Goal: Transaction & Acquisition: Book appointment/travel/reservation

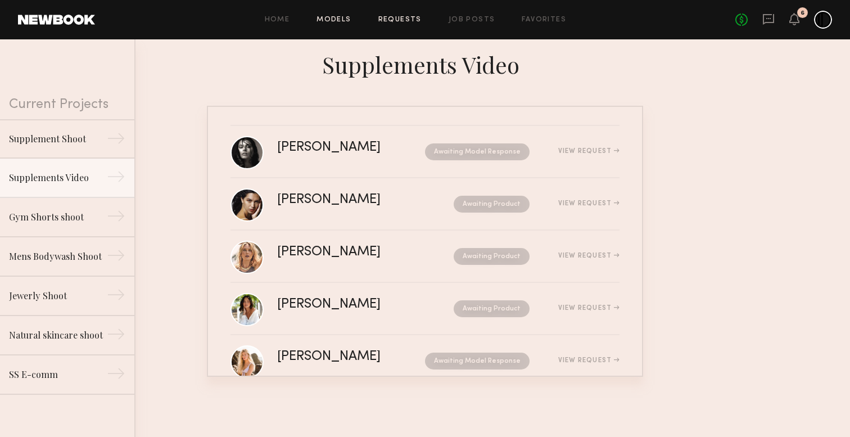
click at [345, 16] on link "Models" at bounding box center [333, 19] width 34 height 7
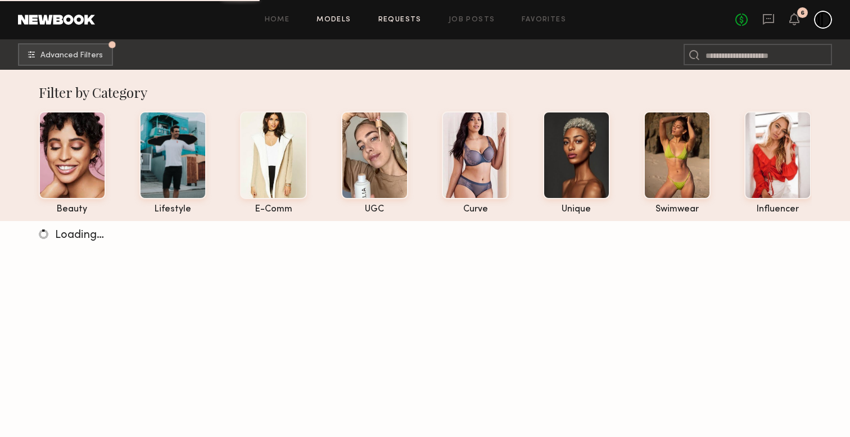
click at [395, 16] on link "Requests" at bounding box center [399, 19] width 43 height 7
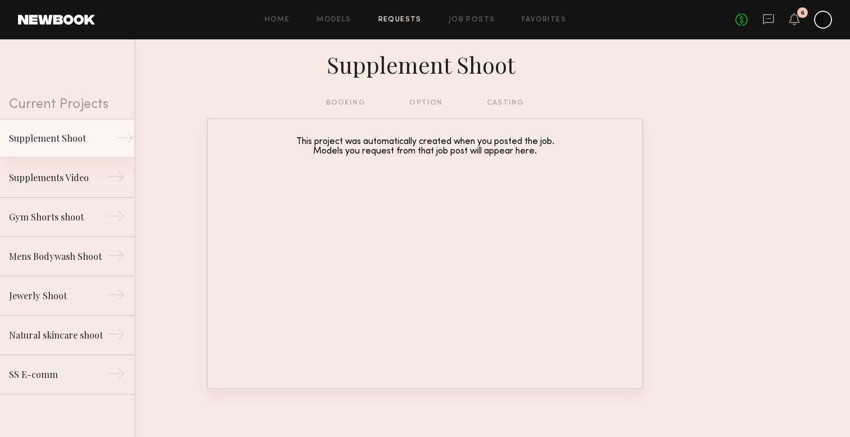
click at [116, 136] on div "→" at bounding box center [125, 140] width 19 height 22
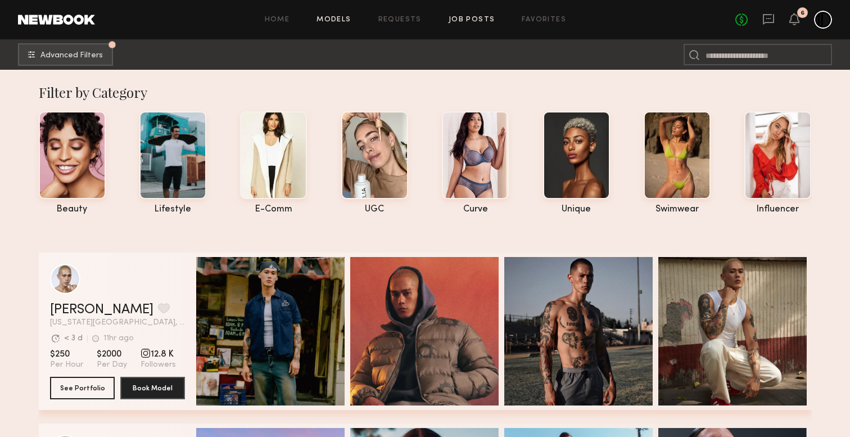
click at [474, 21] on link "Job Posts" at bounding box center [471, 19] width 47 height 7
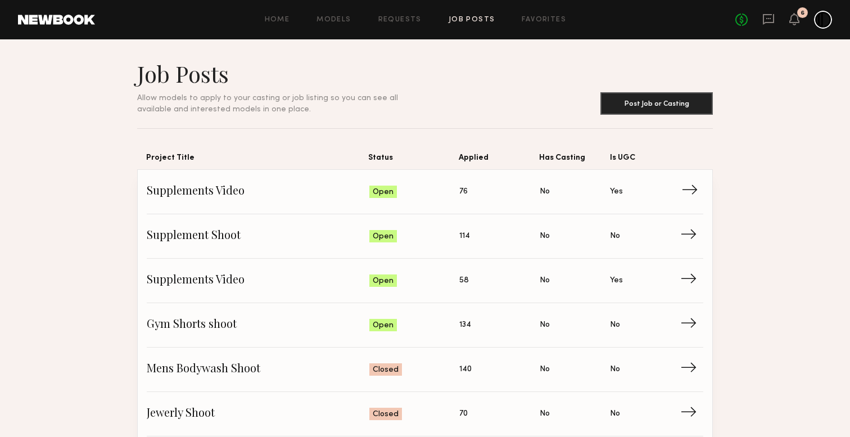
click at [198, 192] on span "Supplements Video" at bounding box center [258, 191] width 223 height 17
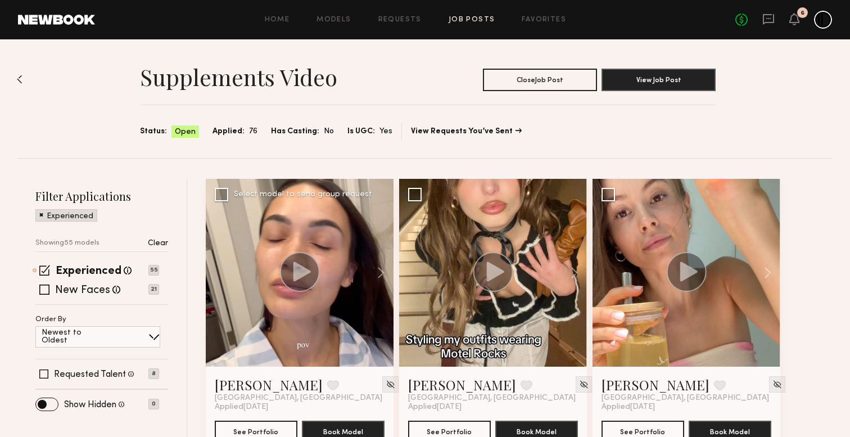
click at [303, 278] on circle at bounding box center [300, 272] width 40 height 40
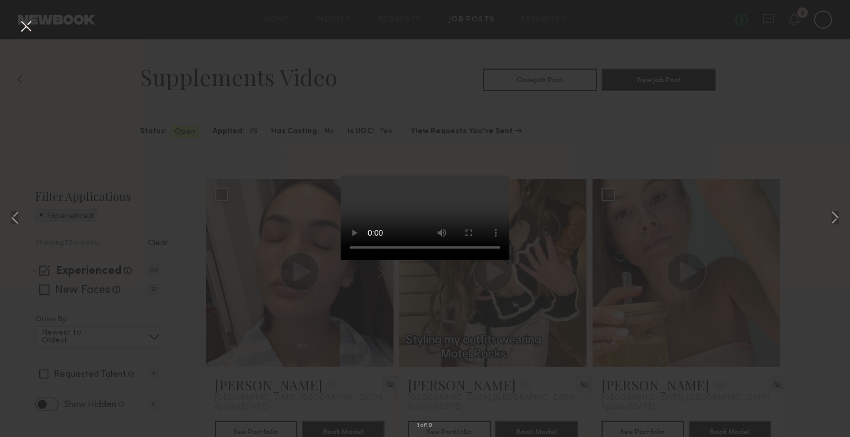
click at [629, 154] on div "1 of 10" at bounding box center [425, 218] width 850 height 437
click at [26, 24] on button at bounding box center [26, 27] width 18 height 20
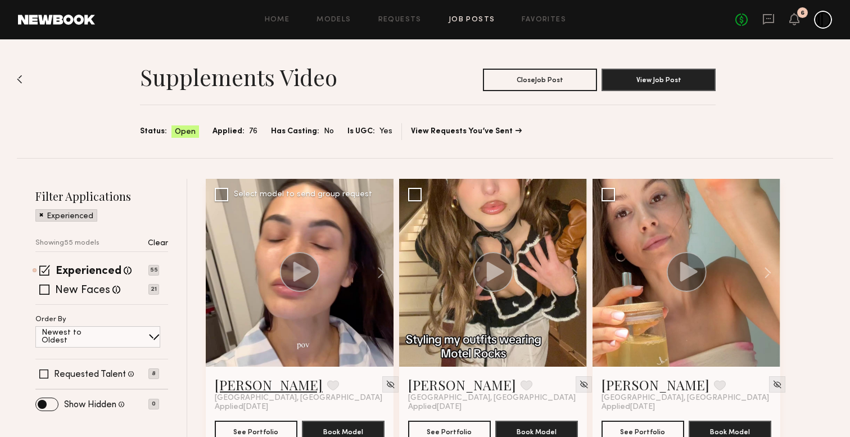
click at [265, 386] on link "[PERSON_NAME]" at bounding box center [269, 384] width 108 height 18
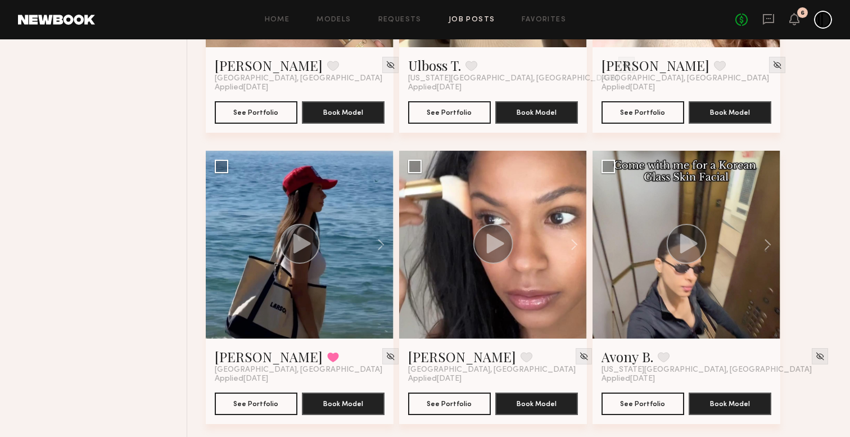
scroll to position [2344, 0]
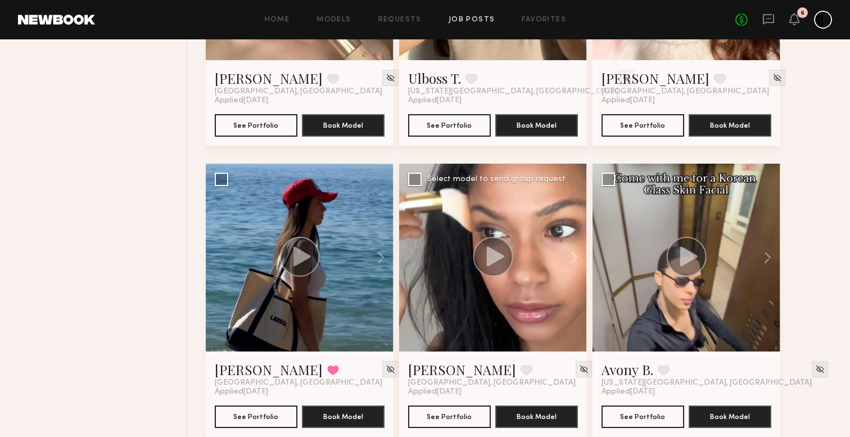
click at [493, 255] on icon at bounding box center [495, 256] width 17 height 20
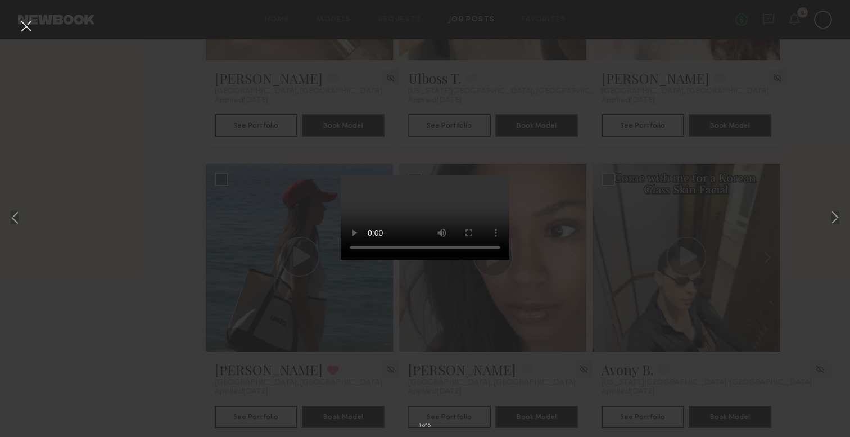
click at [29, 24] on button at bounding box center [26, 27] width 18 height 20
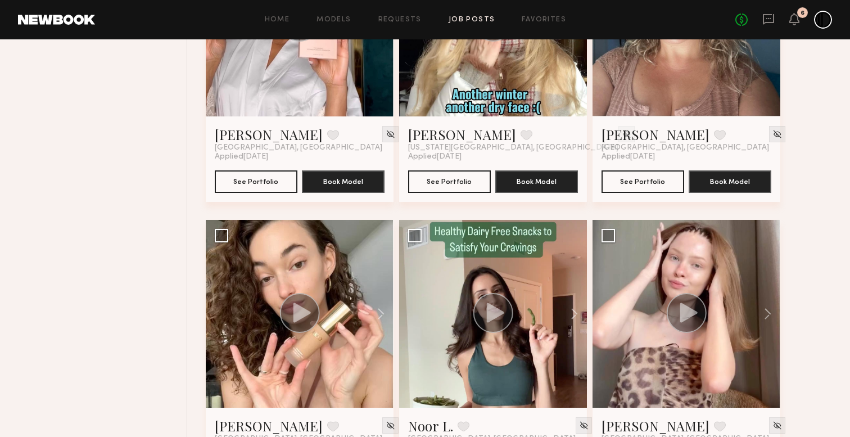
scroll to position [2987, 0]
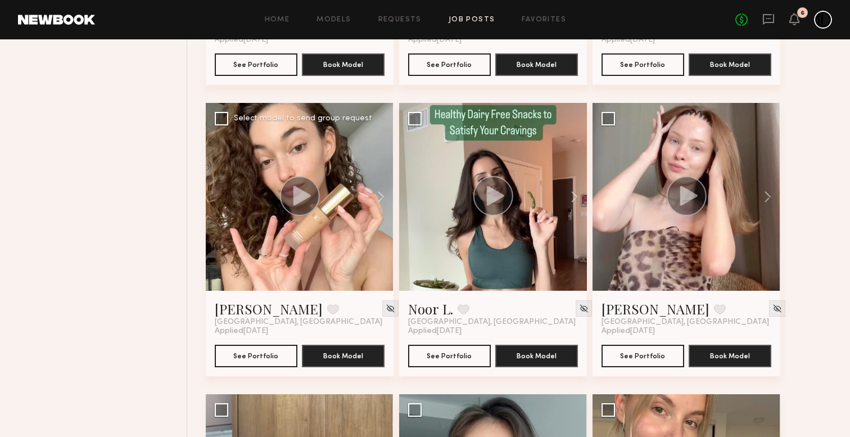
click at [303, 202] on circle at bounding box center [300, 196] width 40 height 40
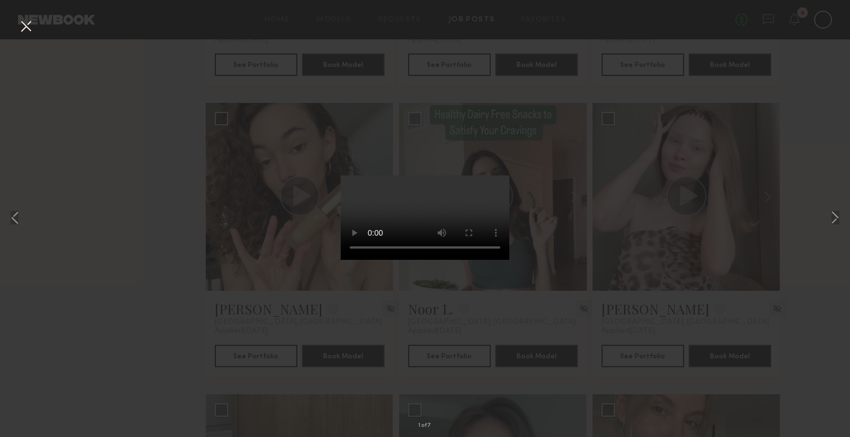
click at [126, 210] on div "1 of 7" at bounding box center [425, 218] width 850 height 437
click at [25, 22] on button at bounding box center [26, 27] width 18 height 20
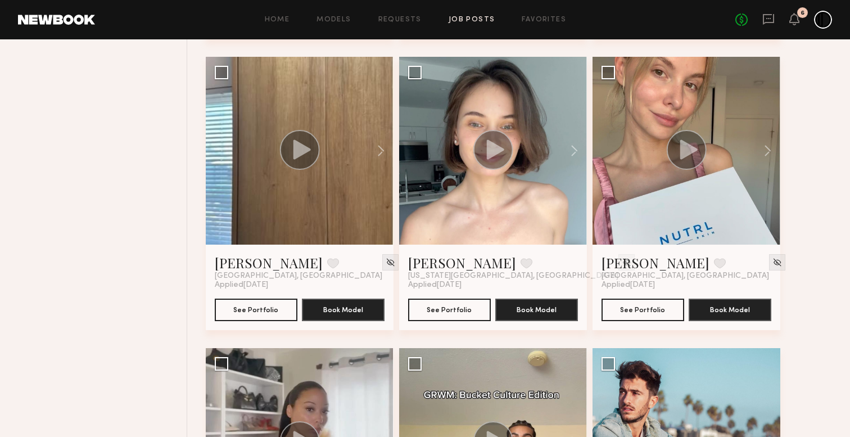
scroll to position [3316, 0]
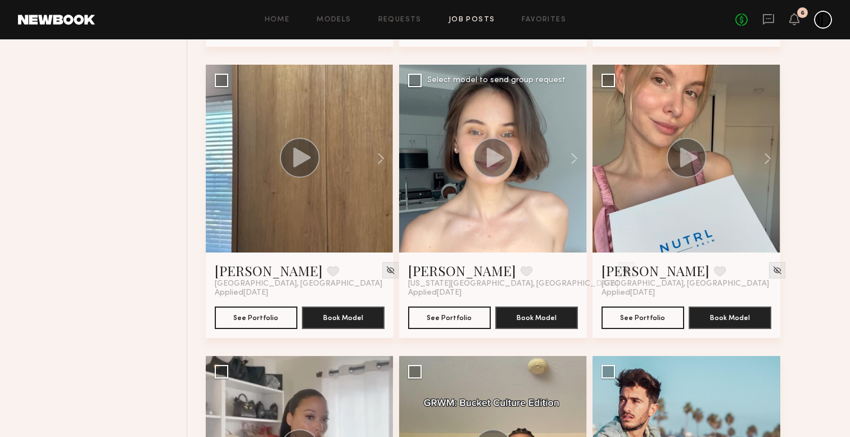
click at [501, 152] on circle at bounding box center [493, 158] width 40 height 40
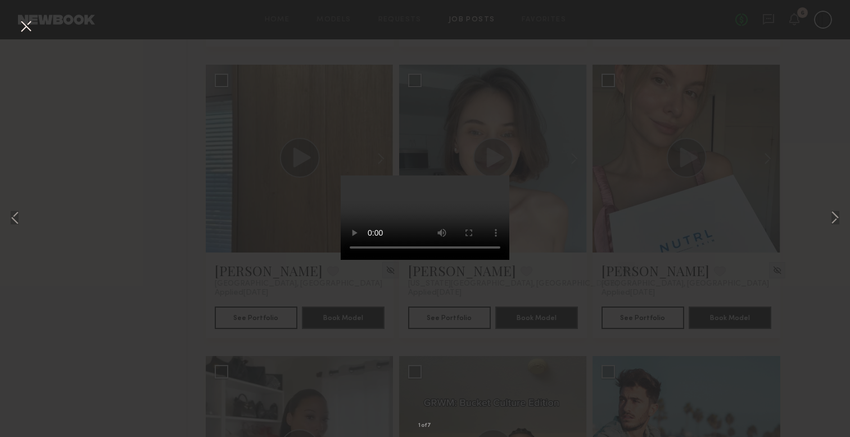
click at [23, 24] on button at bounding box center [26, 27] width 18 height 20
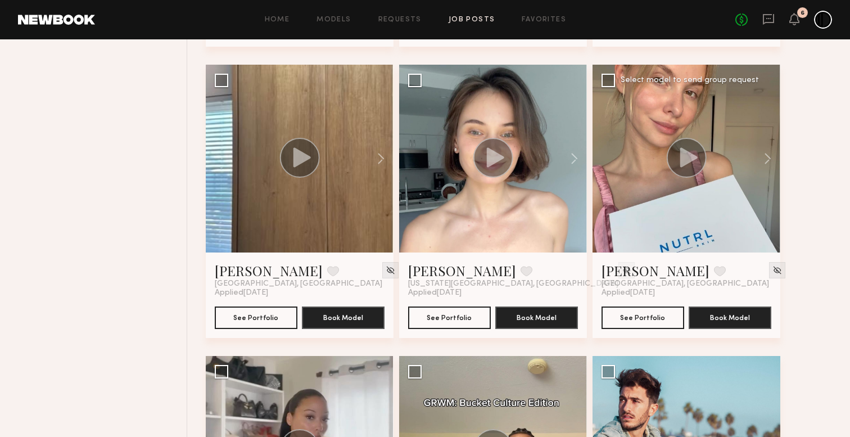
click at [681, 162] on icon at bounding box center [688, 157] width 17 height 20
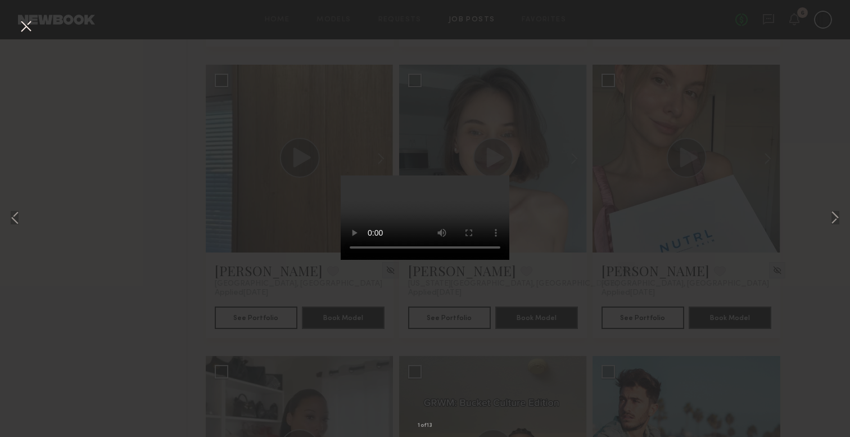
click at [30, 24] on button at bounding box center [26, 27] width 18 height 20
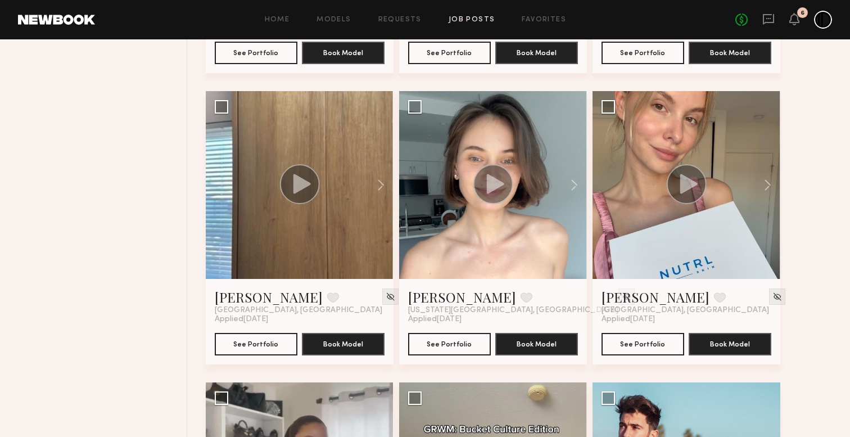
scroll to position [3253, 0]
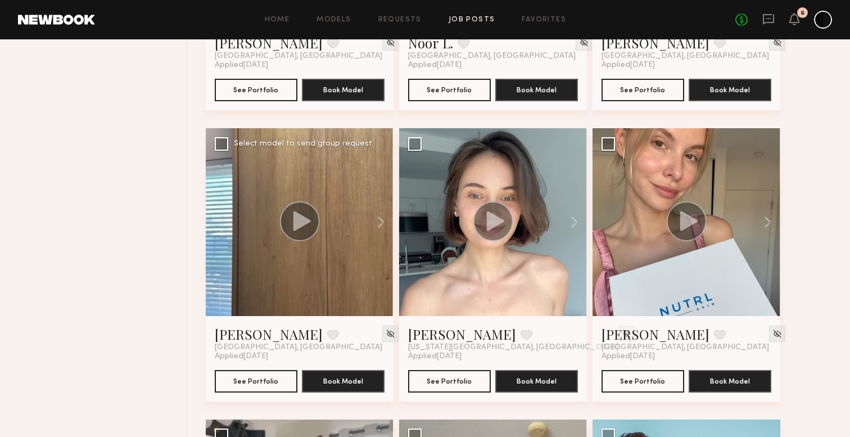
click at [297, 220] on icon at bounding box center [301, 221] width 17 height 20
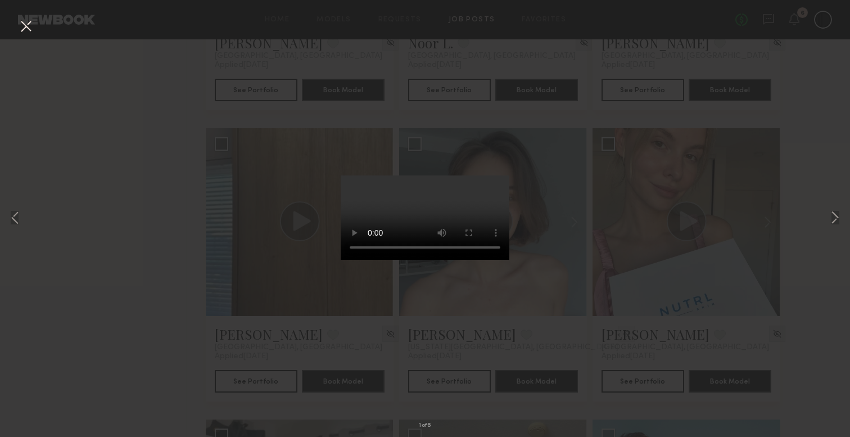
click at [189, 231] on div "1 of 6" at bounding box center [425, 218] width 850 height 437
click at [105, 109] on div "1 of 6" at bounding box center [425, 218] width 850 height 437
click at [31, 30] on button at bounding box center [26, 27] width 18 height 20
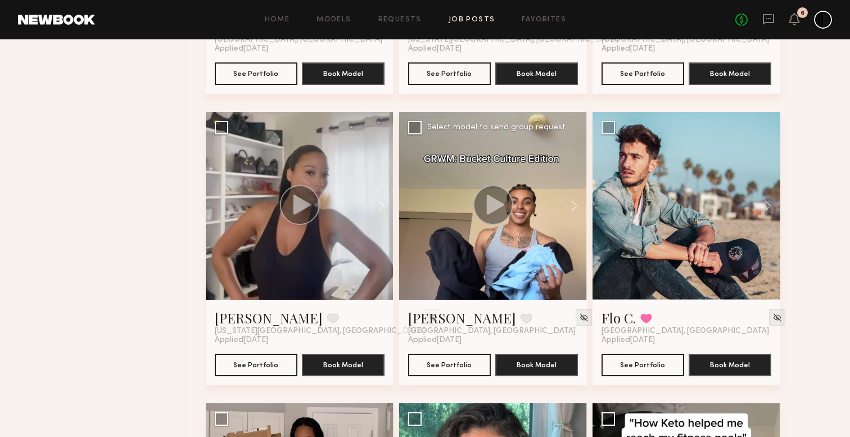
scroll to position [3567, 0]
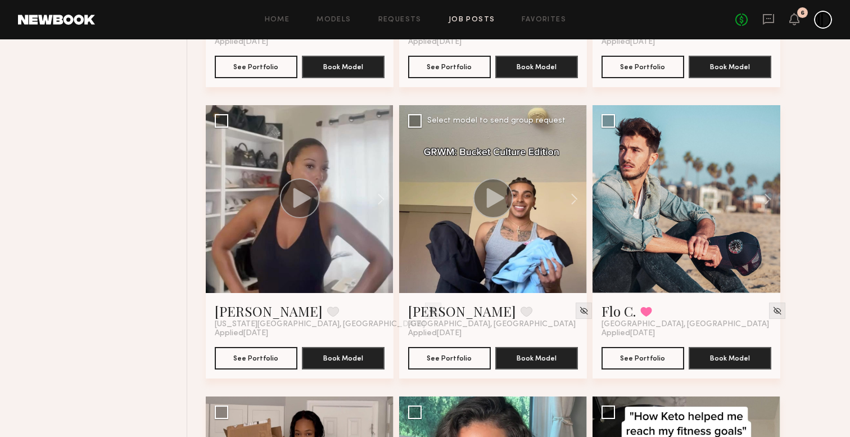
click at [497, 206] on circle at bounding box center [493, 198] width 40 height 40
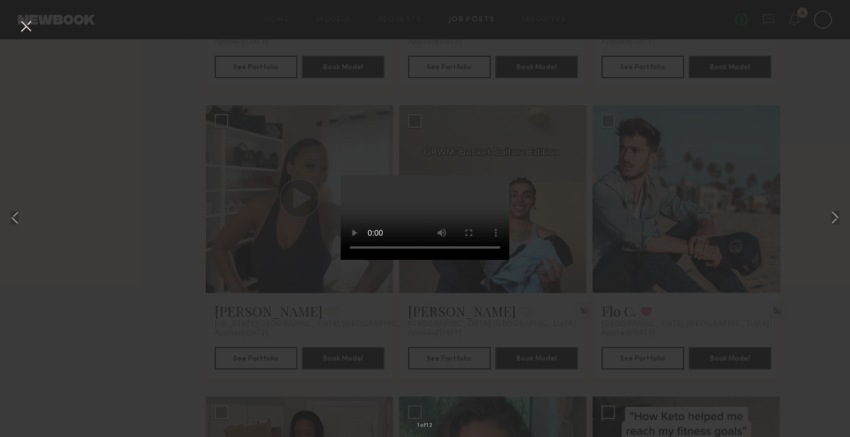
click at [23, 27] on button at bounding box center [26, 27] width 18 height 20
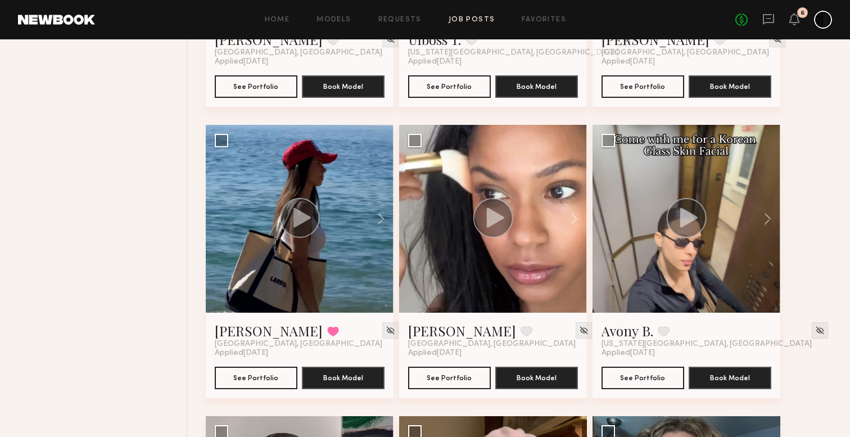
scroll to position [2382, 0]
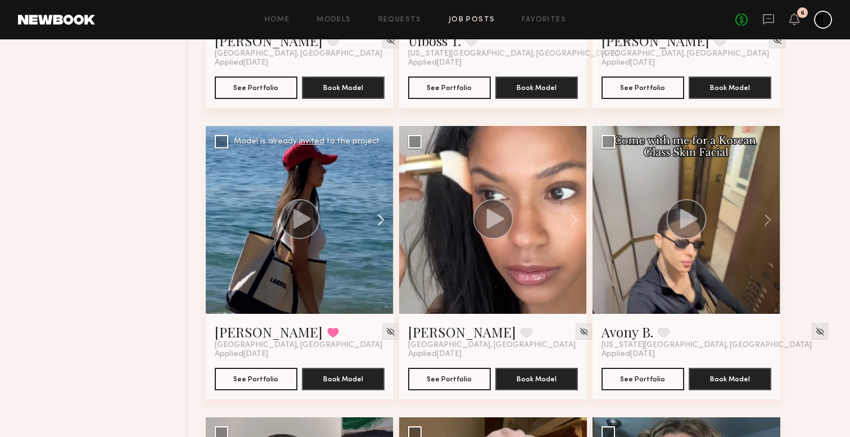
click at [382, 218] on button at bounding box center [375, 220] width 36 height 188
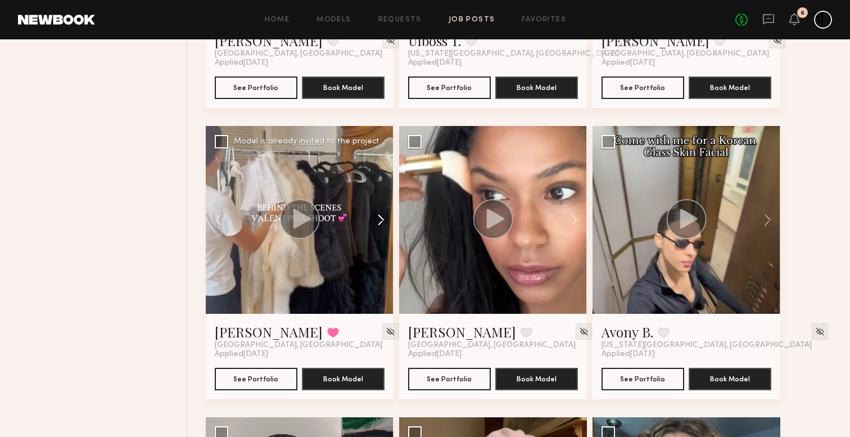
click at [383, 219] on button at bounding box center [375, 220] width 36 height 188
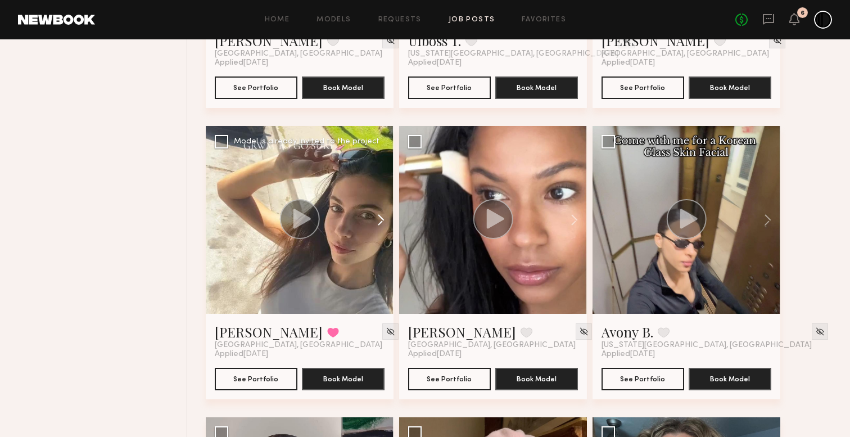
click at [383, 219] on button at bounding box center [375, 220] width 36 height 188
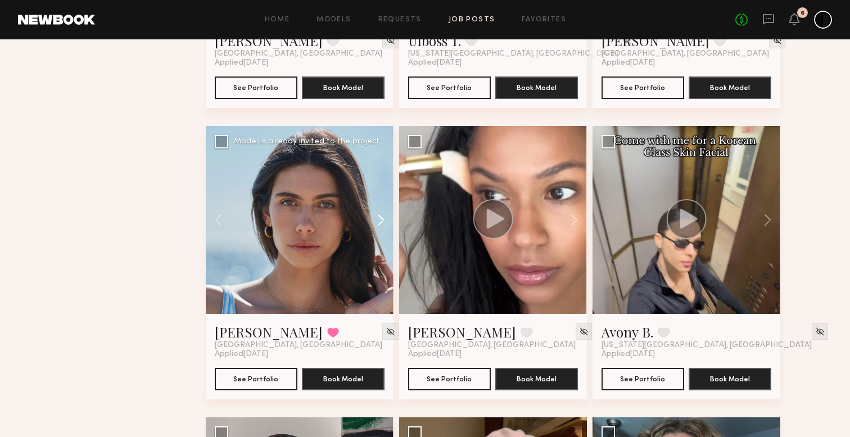
click at [383, 219] on button at bounding box center [375, 220] width 36 height 188
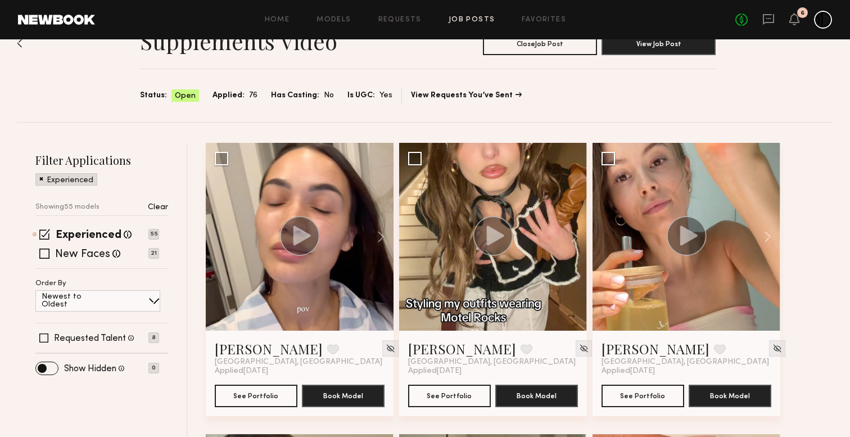
scroll to position [0, 0]
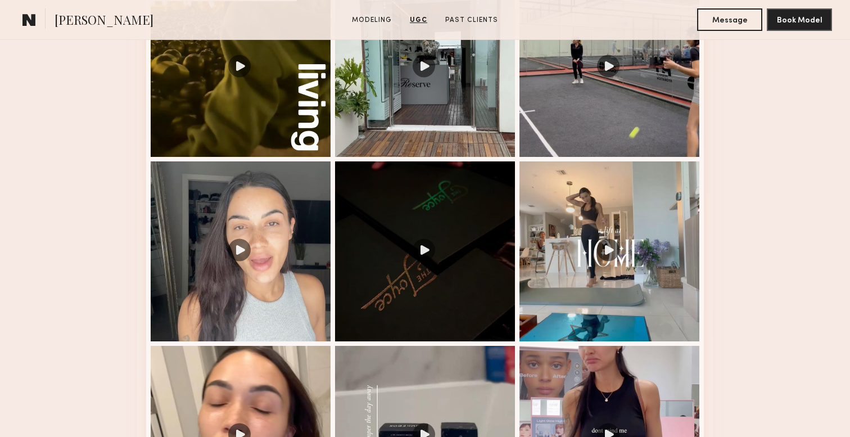
scroll to position [1437, 0]
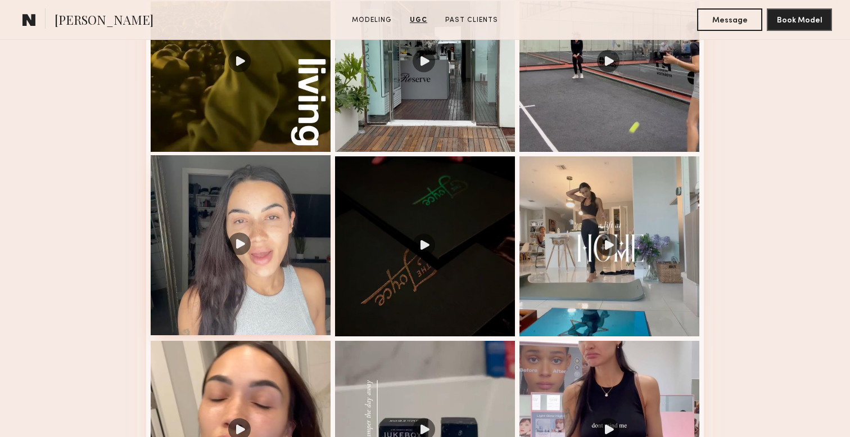
click at [286, 214] on div at bounding box center [241, 245] width 180 height 180
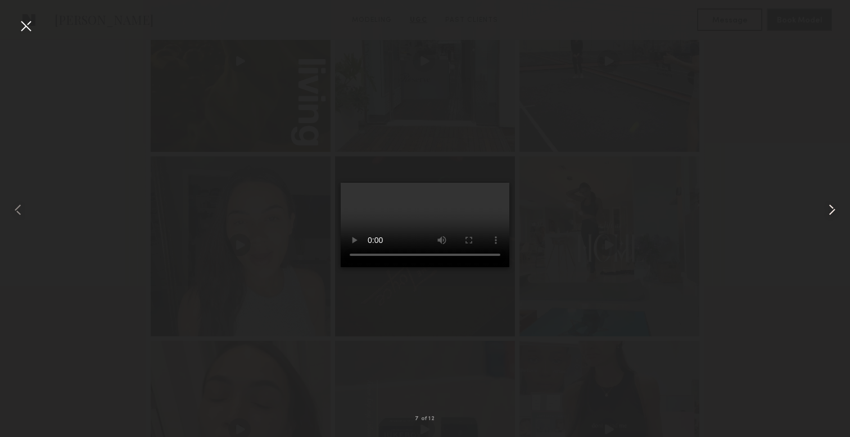
click at [835, 207] on common-icon at bounding box center [832, 210] width 18 height 18
click at [835, 208] on common-icon at bounding box center [832, 210] width 18 height 18
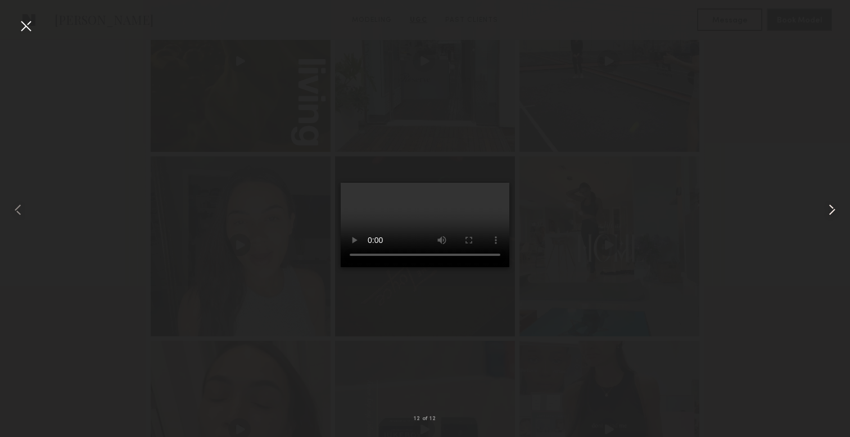
click at [835, 209] on common-icon at bounding box center [832, 210] width 18 height 18
click at [28, 25] on div at bounding box center [26, 26] width 18 height 18
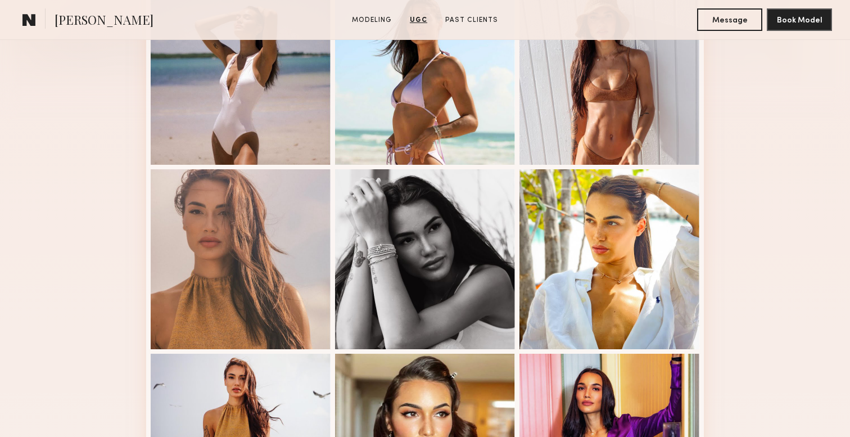
scroll to position [0, 0]
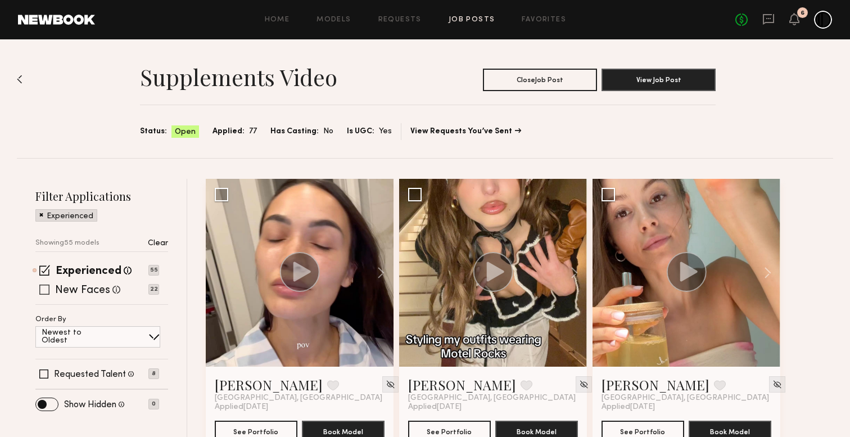
click at [47, 289] on span at bounding box center [44, 289] width 10 height 10
click at [43, 269] on span at bounding box center [44, 270] width 11 height 11
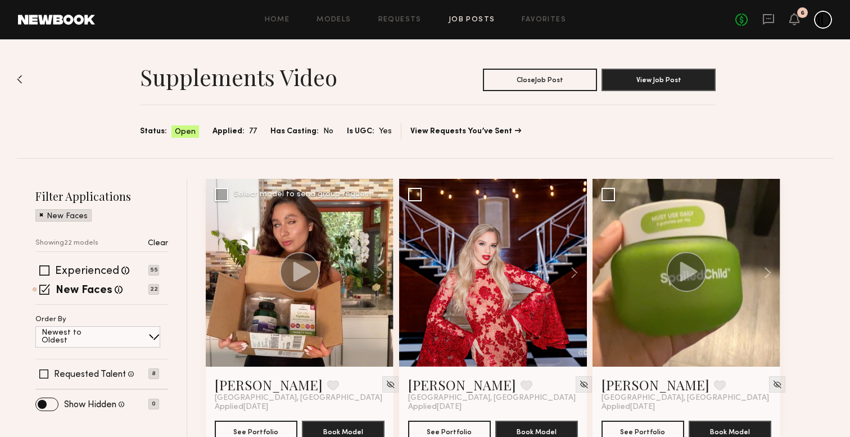
click at [309, 260] on circle at bounding box center [300, 272] width 40 height 40
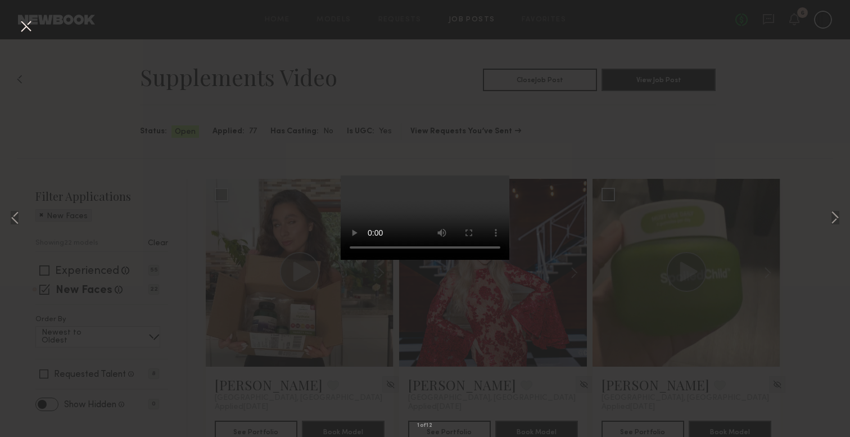
click at [685, 127] on div "1 of 12" at bounding box center [425, 218] width 850 height 437
click at [26, 21] on button at bounding box center [26, 27] width 18 height 20
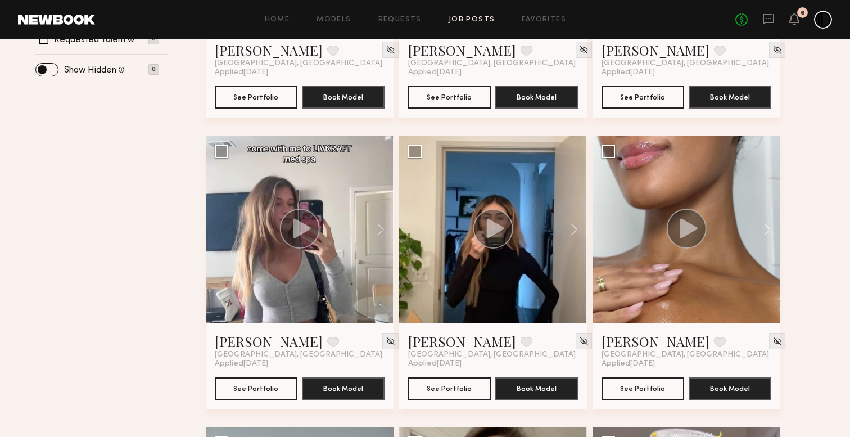
scroll to position [335, 0]
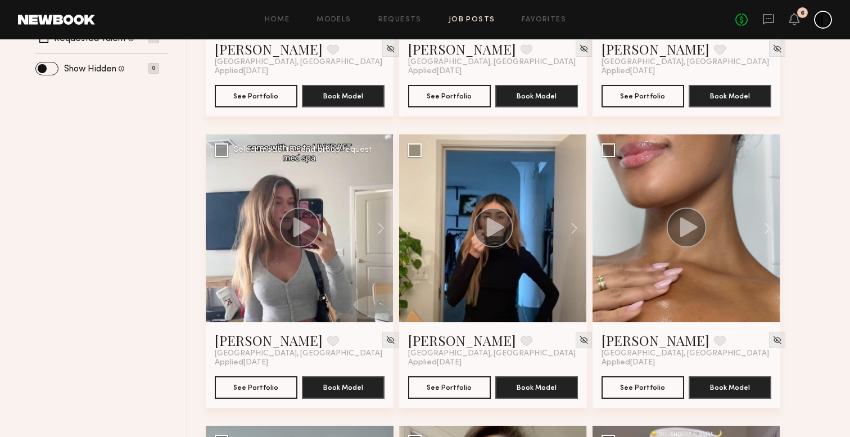
click at [302, 245] on circle at bounding box center [300, 227] width 40 height 40
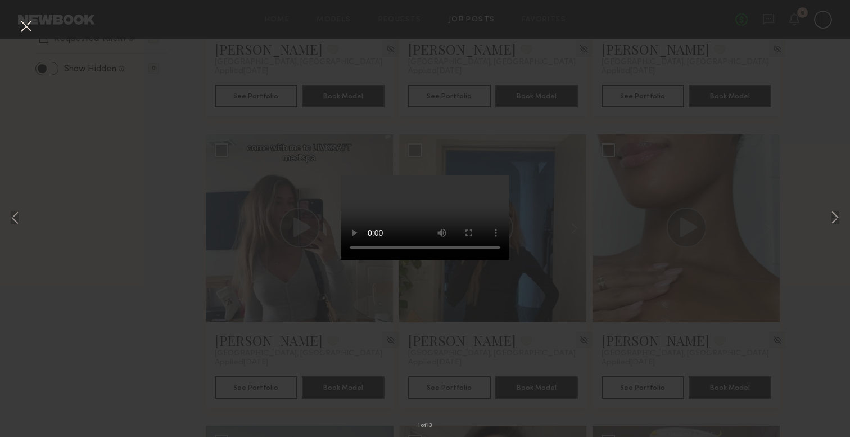
click at [17, 25] on button at bounding box center [26, 27] width 18 height 20
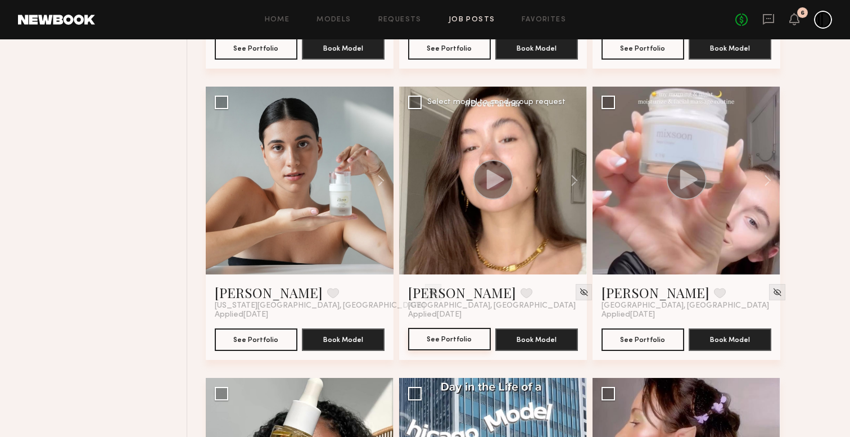
scroll to position [646, 0]
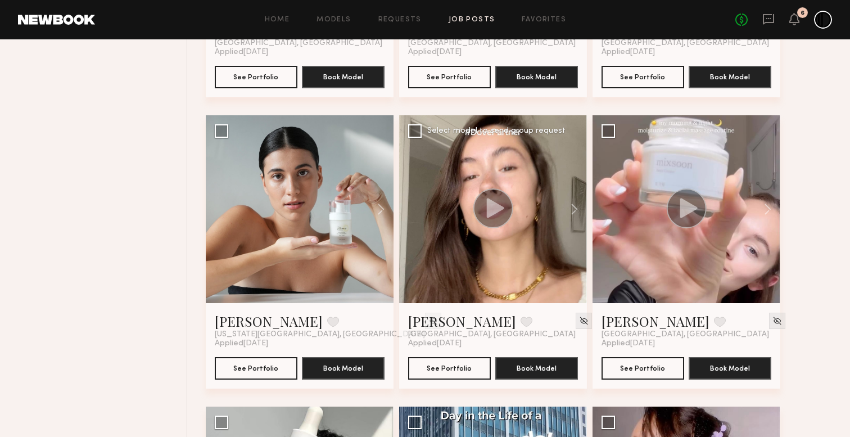
click at [493, 211] on icon at bounding box center [495, 208] width 17 height 20
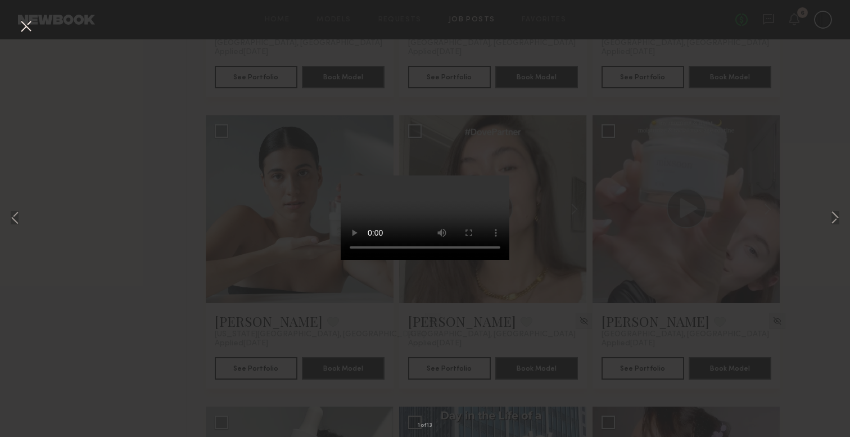
click at [746, 189] on div "1 of 13" at bounding box center [425, 218] width 850 height 437
click at [9, 21] on div "1 of 13" at bounding box center [425, 218] width 850 height 437
click at [17, 24] on button at bounding box center [26, 27] width 18 height 20
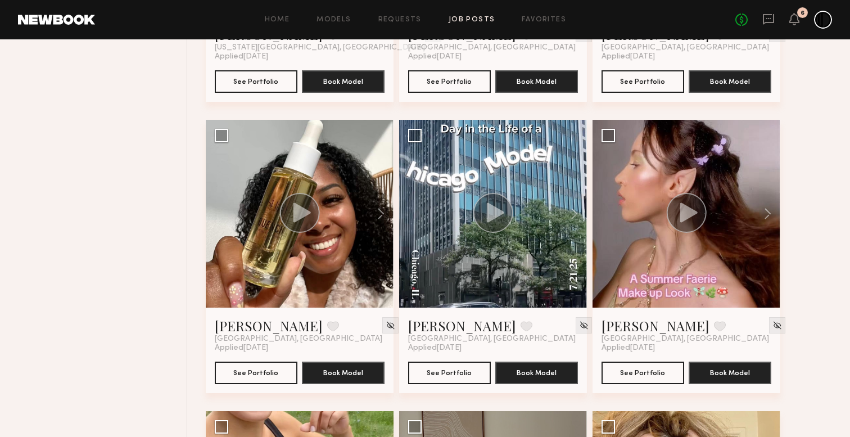
scroll to position [933, 0]
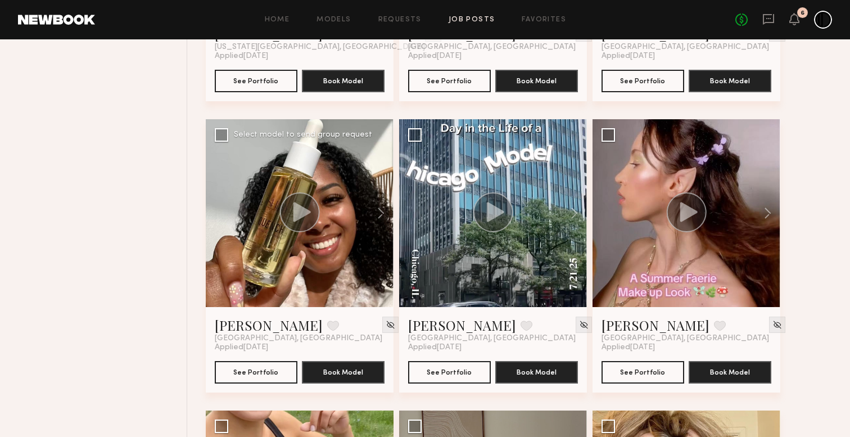
click at [301, 221] on circle at bounding box center [300, 212] width 40 height 40
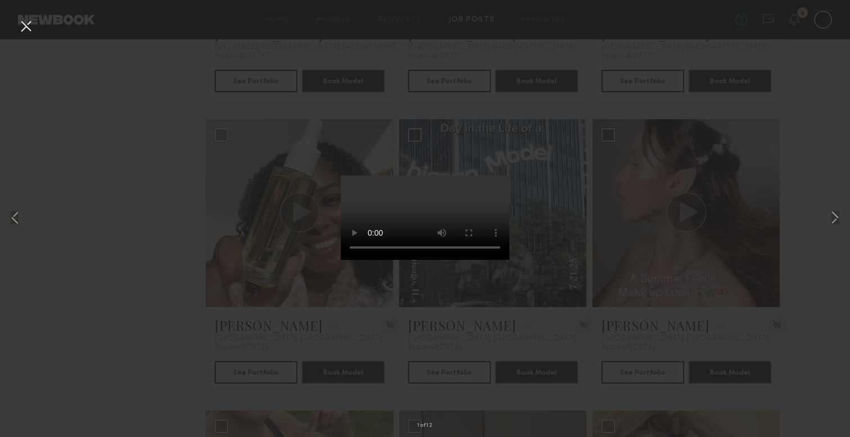
click at [21, 30] on button at bounding box center [26, 27] width 18 height 20
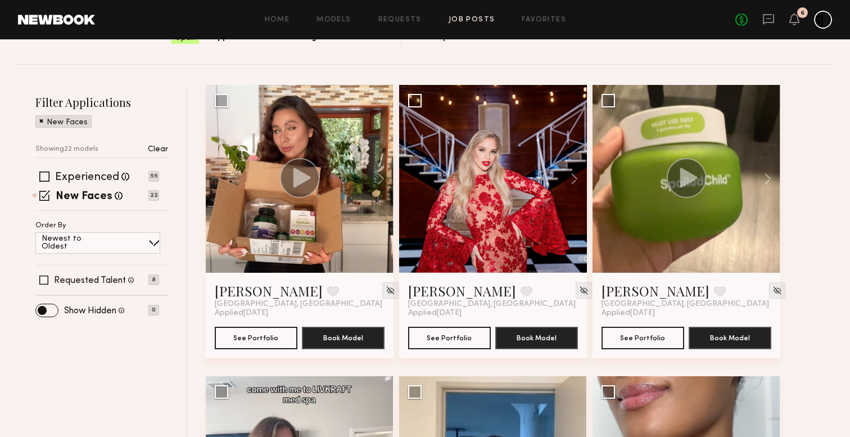
scroll to position [95, 0]
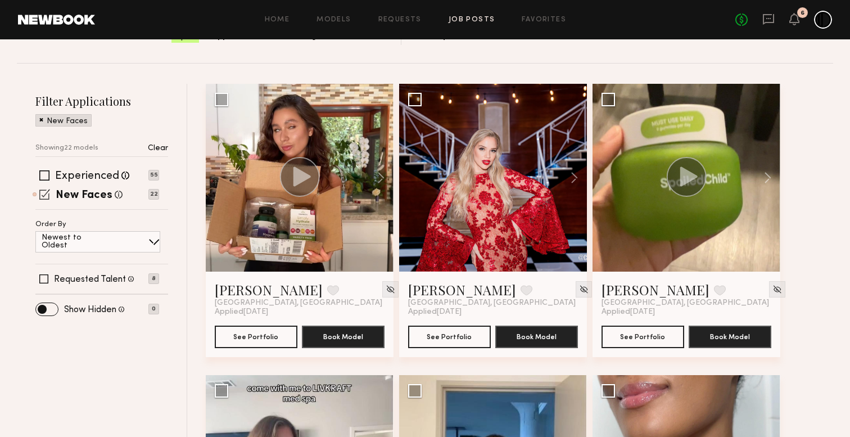
click at [46, 194] on span at bounding box center [44, 194] width 11 height 11
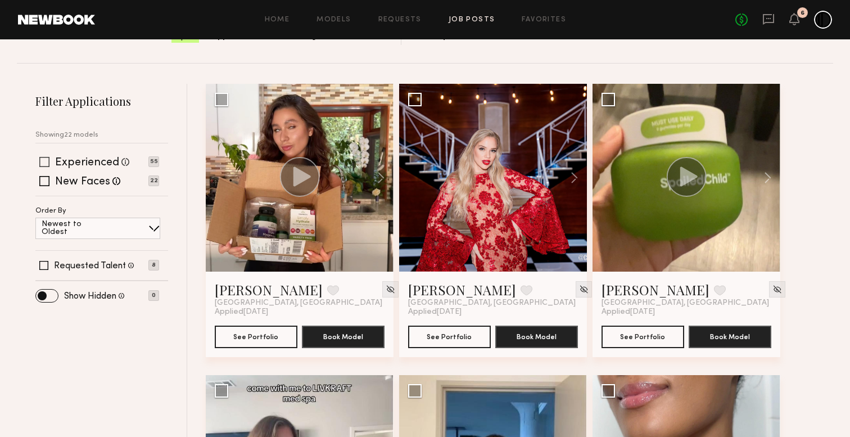
click at [44, 160] on span at bounding box center [44, 162] width 10 height 10
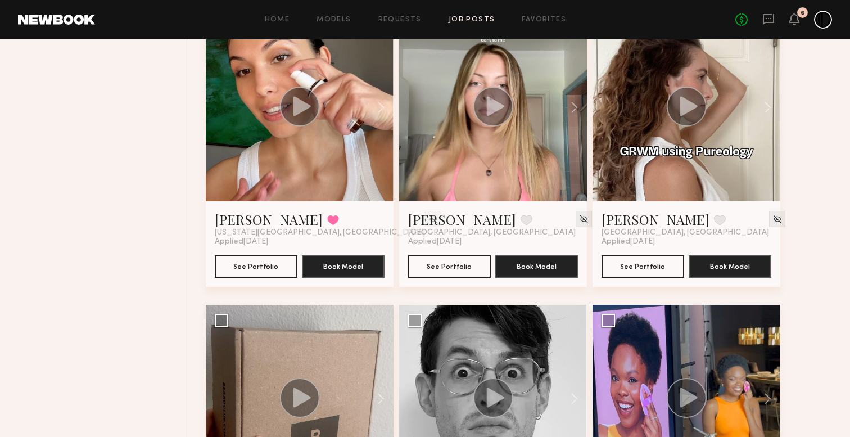
scroll to position [1326, 0]
